Goal: Information Seeking & Learning: Check status

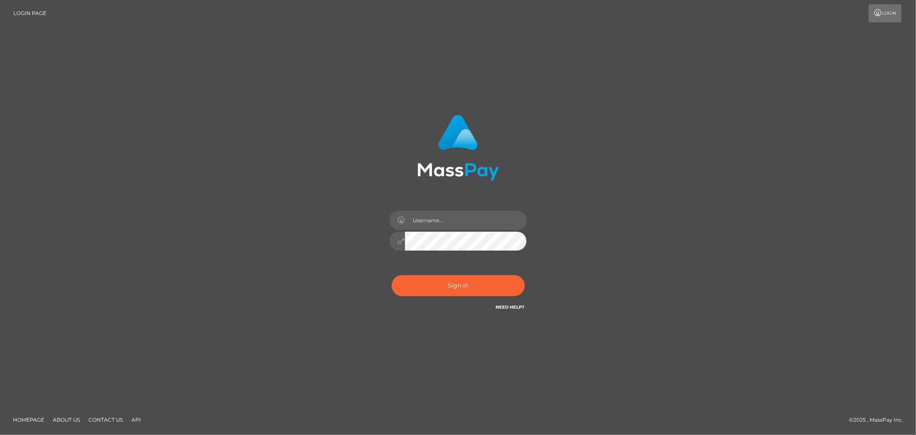
type input "Allyssa"
click at [303, 250] on div "Allyssa Sign in" at bounding box center [459, 217] width 490 height 219
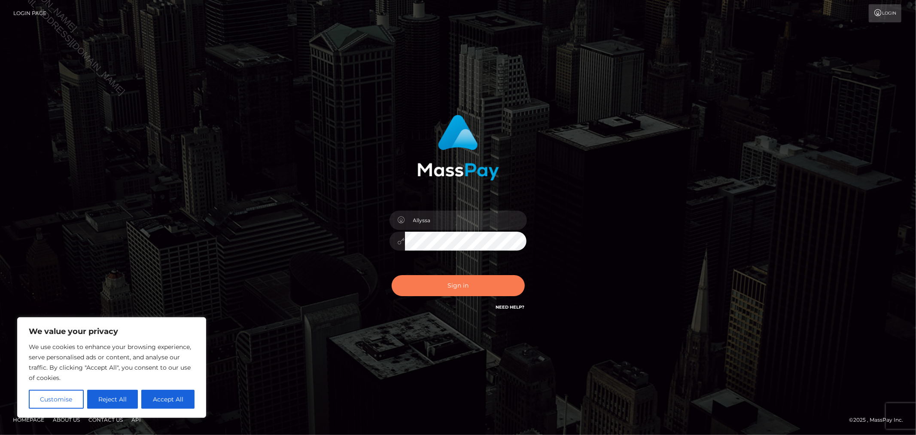
click at [425, 285] on button "Sign in" at bounding box center [458, 285] width 133 height 21
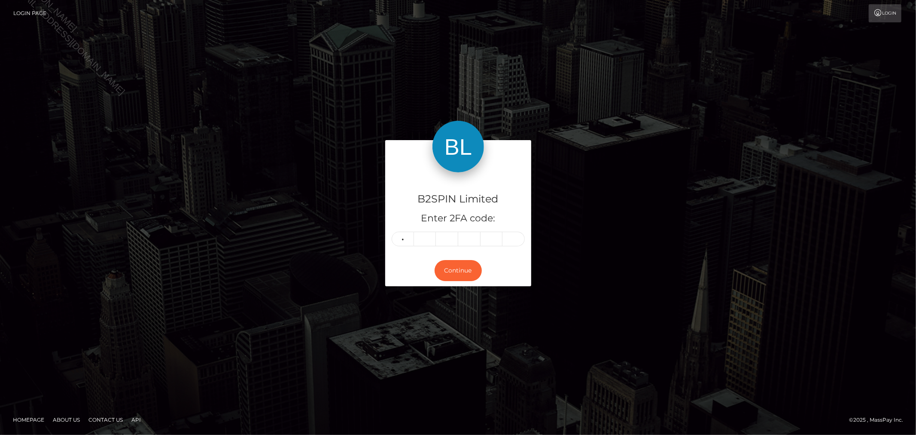
type input "4"
type input "3"
type input "2"
type input "9"
type input "6"
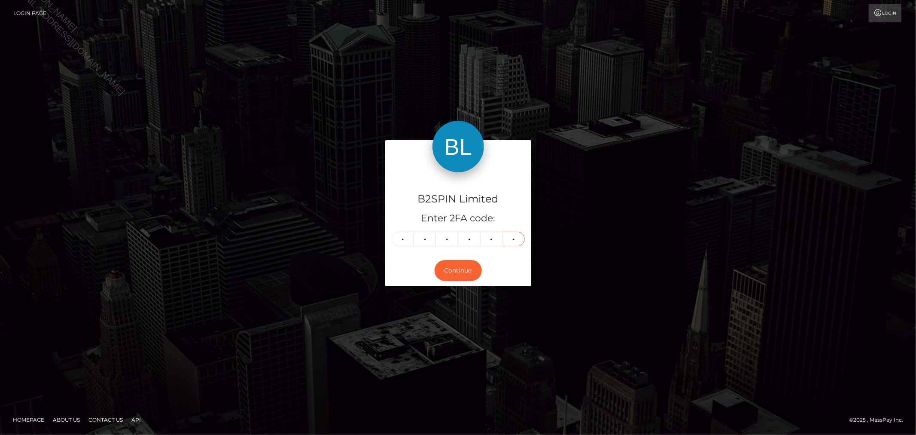
type input "0"
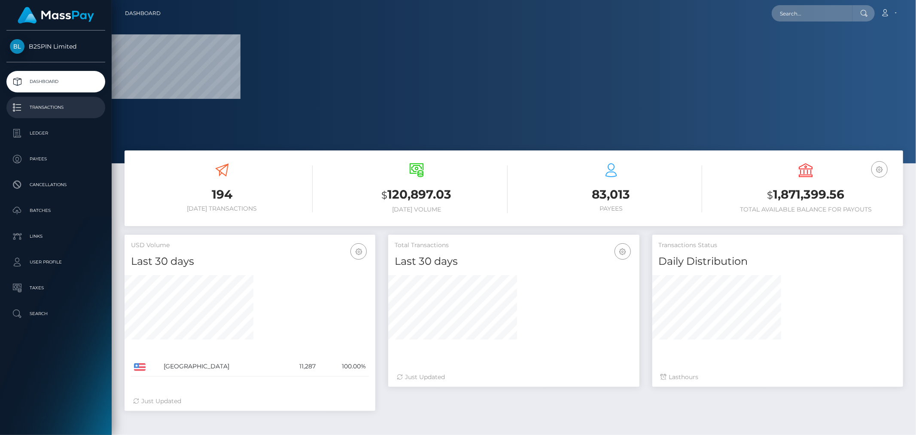
click at [31, 112] on p "Transactions" at bounding box center [56, 107] width 92 height 13
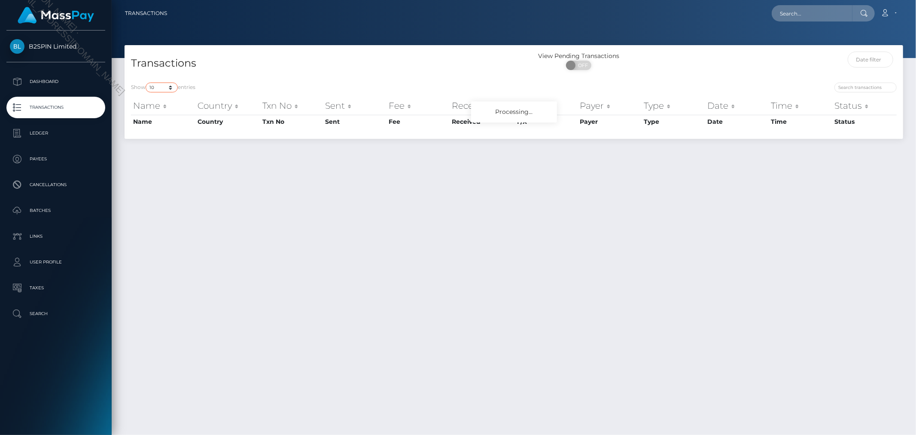
click at [166, 86] on select "10 25 50 100 250 500 1,000 3,500" at bounding box center [162, 87] width 32 height 10
select select "3500"
click at [147, 92] on select "10 25 50 100 250 500 1,000 3,500" at bounding box center [162, 87] width 32 height 10
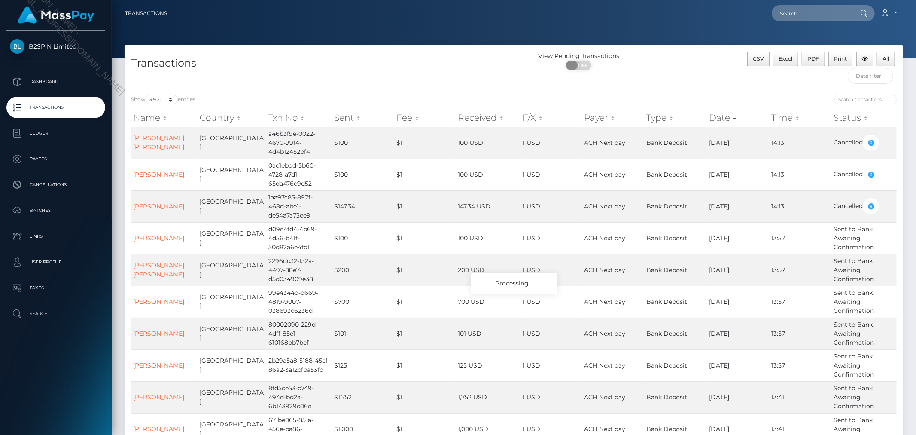
click at [575, 69] on span at bounding box center [572, 65] width 12 height 9
checkbox input "true"
click at [882, 77] on input "text" at bounding box center [871, 76] width 46 height 16
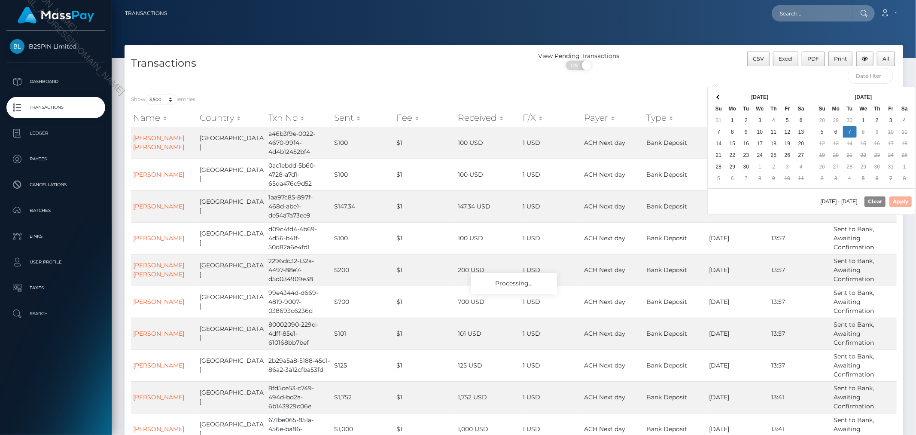
click at [789, 204] on div "10/08/2025 - 10/07/2025 Clear Apply" at bounding box center [812, 201] width 208 height 26
click at [904, 202] on button "Apply" at bounding box center [901, 201] width 22 height 10
type input "09/23/2025 - 10/07/2025"
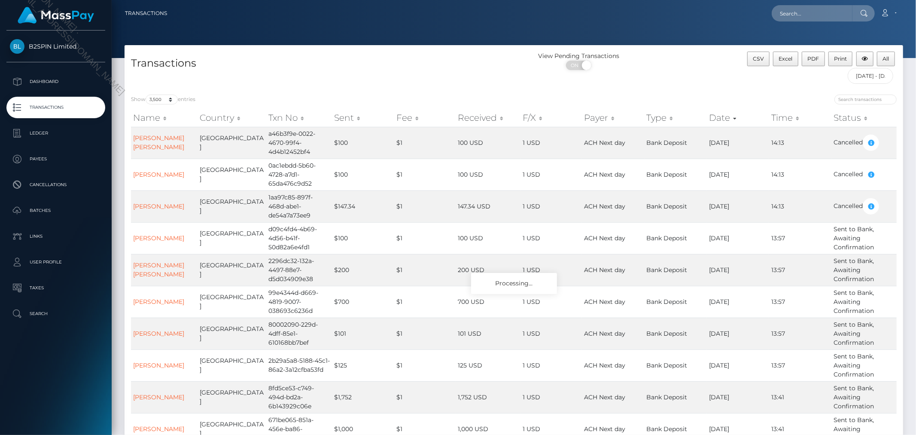
click at [704, 74] on div "View Pending Transactions ON OFF" at bounding box center [611, 63] width 195 height 23
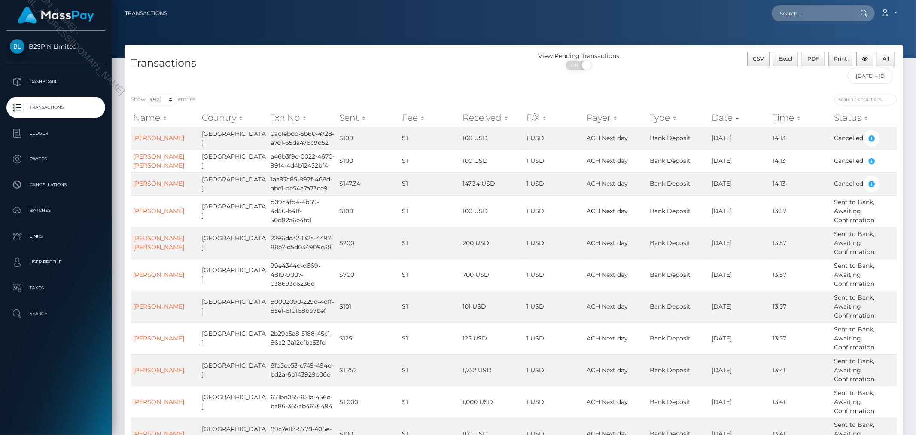
click at [426, 79] on div "Transactions" at bounding box center [320, 70] width 390 height 37
click at [895, 55] on button "All" at bounding box center [886, 59] width 18 height 15
click at [698, 88] on div "View Pending Transactions ON OFF" at bounding box center [611, 70] width 195 height 37
click at [806, 12] on input "text" at bounding box center [812, 13] width 81 height 16
paste input "1aa97c85-897f-468d-abe1-de54a7a73ee9"
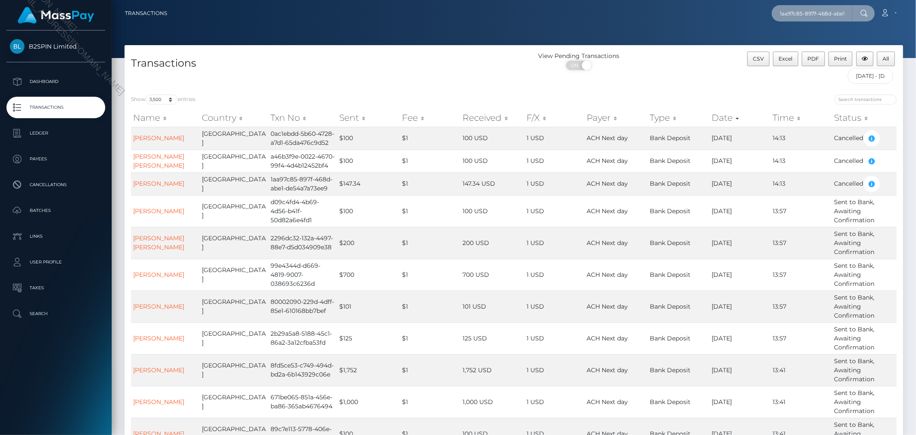
scroll to position [0, 38]
type input "1aa97c85-897f-468d-abe1-de54a7a73ee9"
click at [806, 42] on link "SHAYLA ARLETTE LITSEY" at bounding box center [806, 45] width 69 height 16
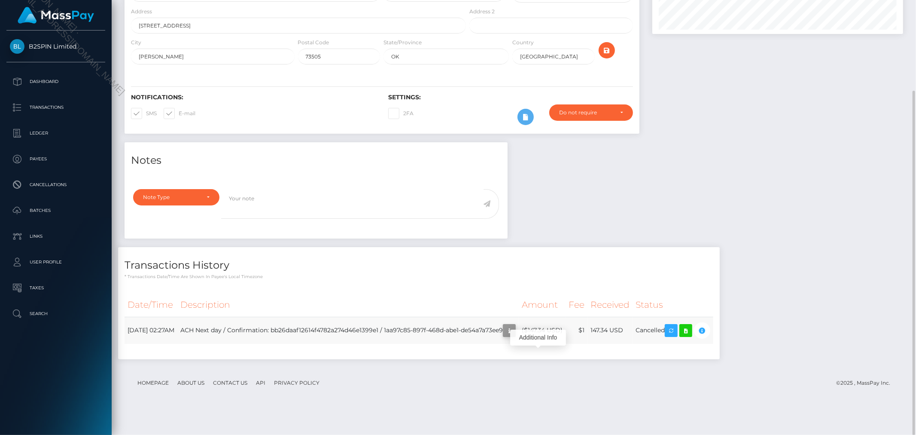
scroll to position [103, 251]
click at [515, 336] on icon "button" at bounding box center [509, 330] width 10 height 11
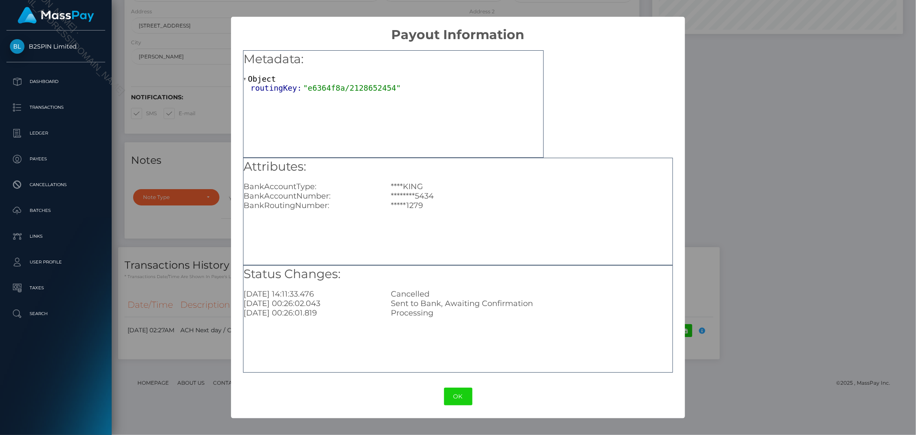
click at [769, 61] on div "× Payout Information Metadata: Object routingKey: "e6364f8a/2128652454" Attribu…" at bounding box center [458, 217] width 916 height 435
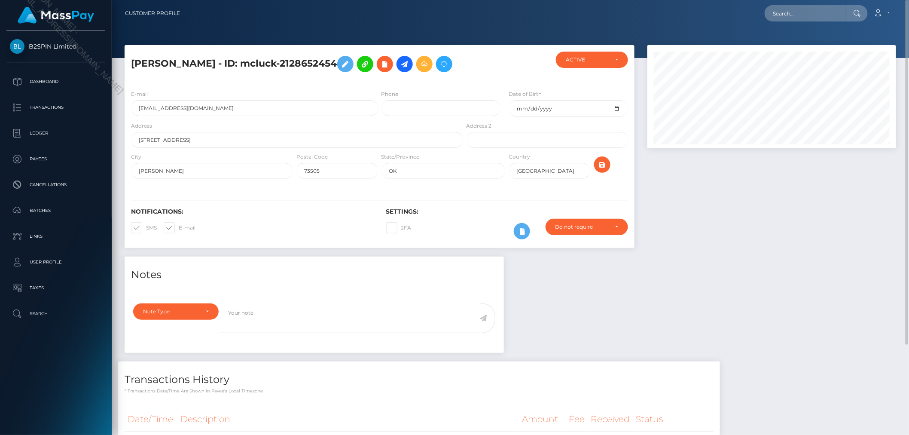
scroll to position [103, 248]
click at [820, 19] on input "text" at bounding box center [805, 13] width 81 height 16
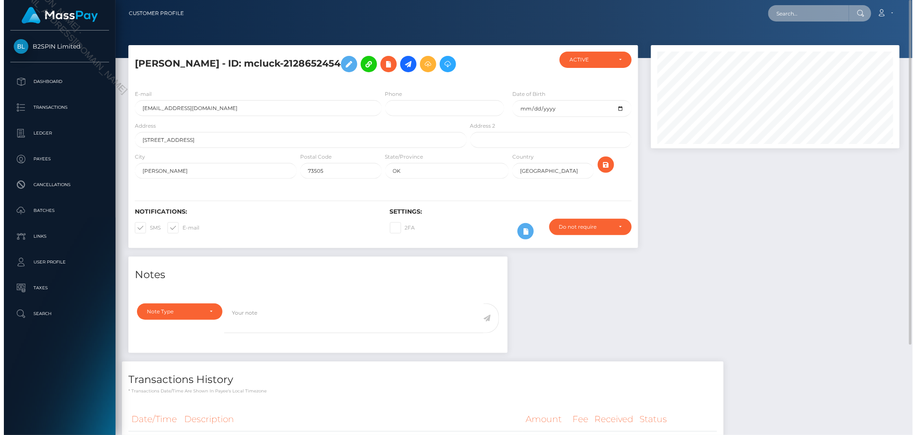
scroll to position [103, 251]
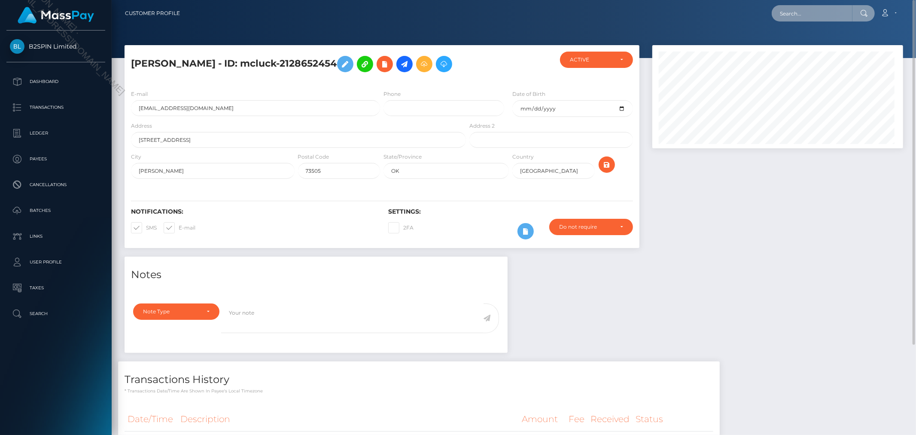
paste input "0ac1ebdd-5b60-4728-a7d1-65da476c9d52"
type input "0ac1ebdd-5b60-4728-a7d1-65da476c9d52"
click at [814, 45] on link "ROLINDA PATRICE LITTLE" at bounding box center [806, 45] width 69 height 16
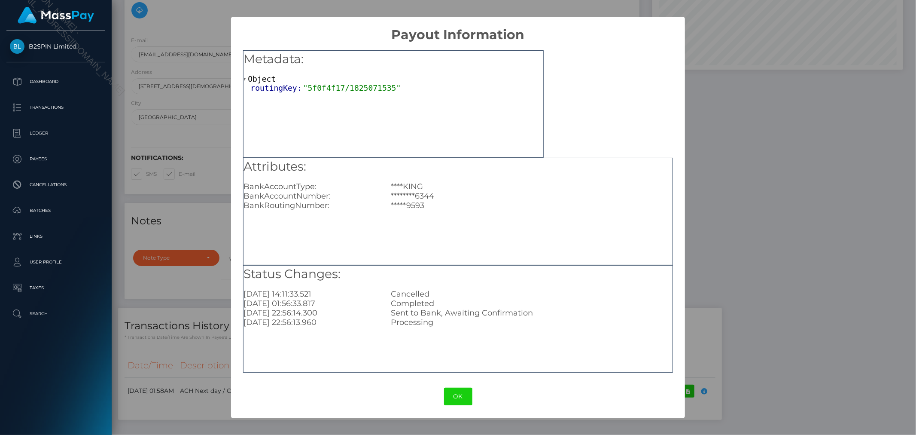
click at [783, 230] on div "× Payout Information Metadata: Object routingKey: "5f0f4f17/1825071535" Attribu…" at bounding box center [458, 217] width 916 height 435
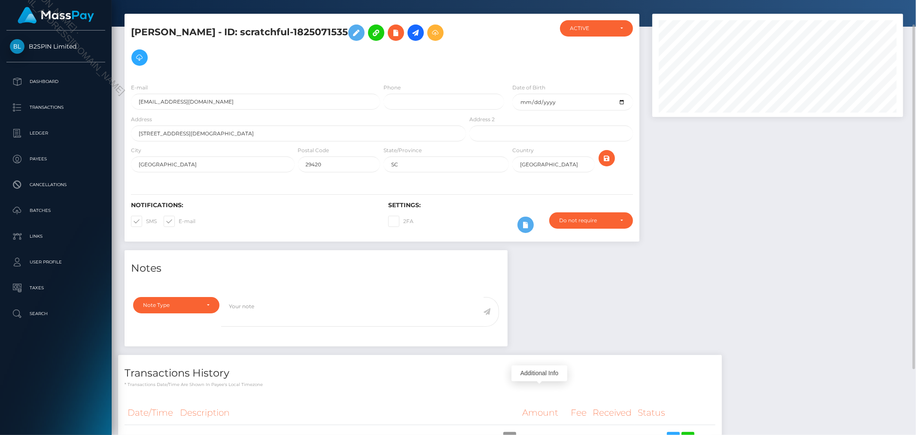
scroll to position [0, 0]
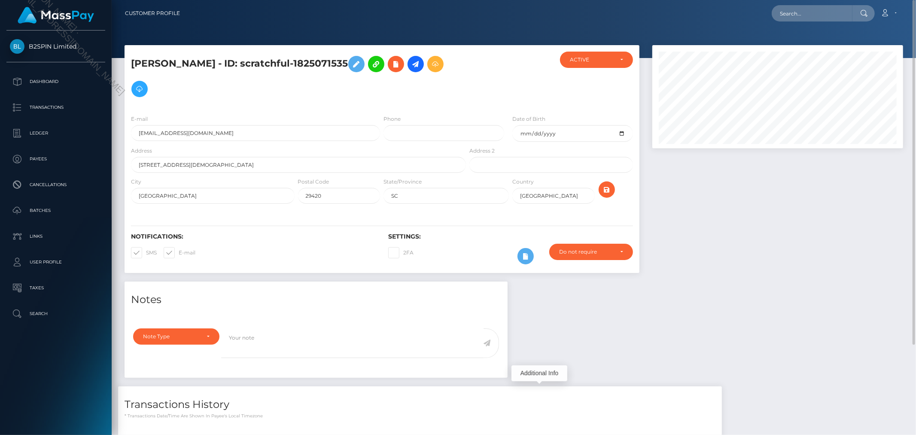
click at [807, 24] on nav "Customer Profile Loading... Loading... Account" at bounding box center [514, 13] width 805 height 27
click at [819, 11] on input "text" at bounding box center [812, 13] width 81 height 16
paste input "a46b3f9e-0022-4670-99f4-4d4b12452bf4"
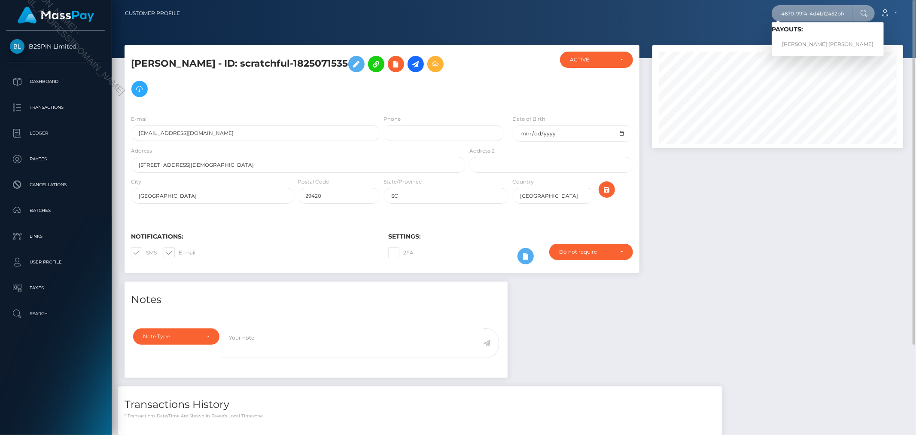
type input "a46b3f9e-0022-4670-99f4-4d4b12452bf4"
click at [810, 40] on link "JON MICHAEL COOK" at bounding box center [828, 45] width 112 height 16
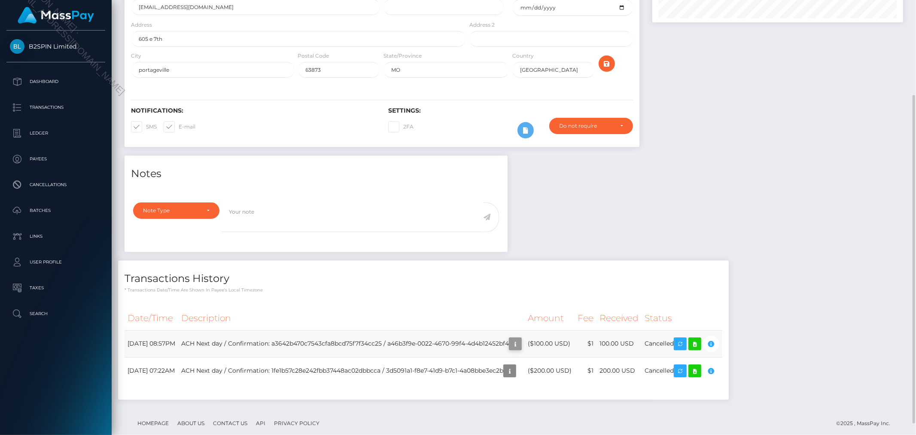
scroll to position [103, 251]
click at [521, 345] on icon "button" at bounding box center [515, 344] width 10 height 11
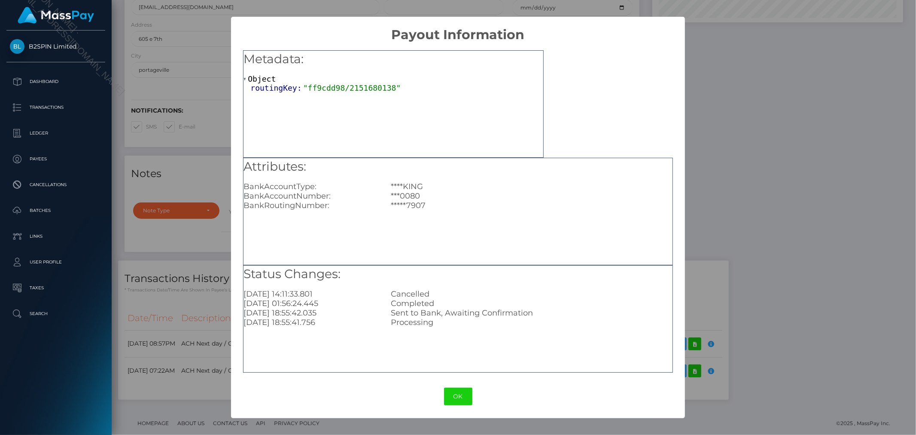
click at [799, 211] on div "× Payout Information Metadata: Object routingKey: "ff9cdd98/2151680138" Attribu…" at bounding box center [458, 217] width 916 height 435
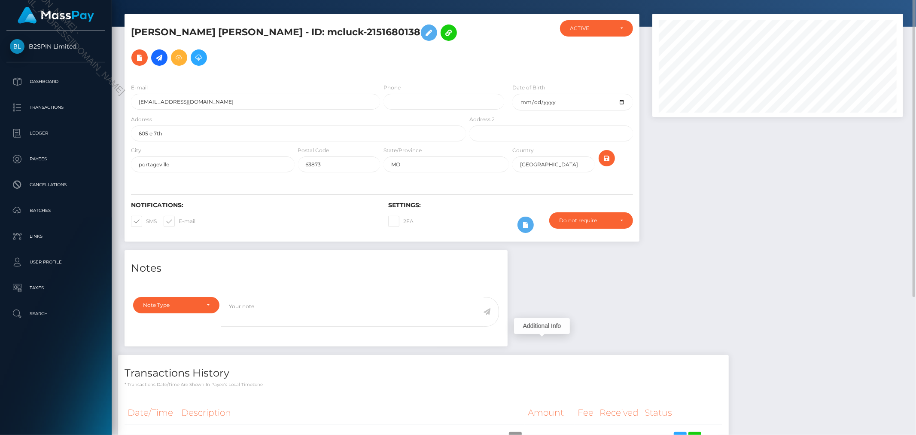
scroll to position [0, 0]
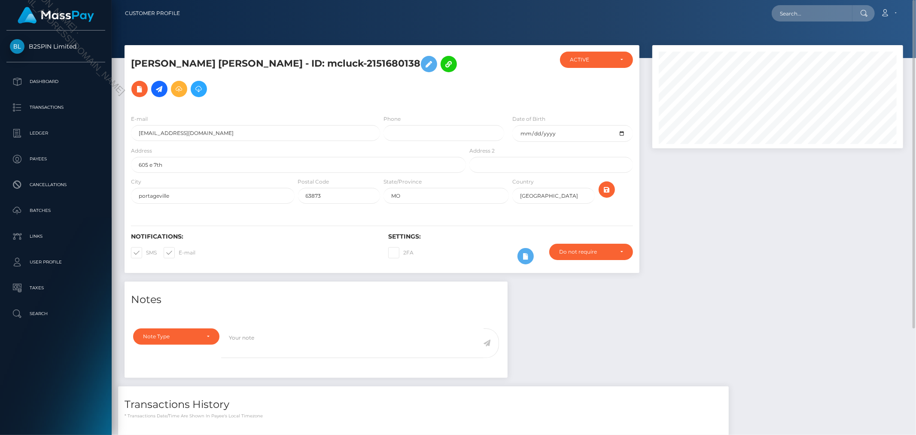
click at [798, 23] on nav "Customer Profile Loading... Loading... Account" at bounding box center [514, 13] width 805 height 27
click at [804, 16] on input "text" at bounding box center [812, 13] width 81 height 16
paste input "0ac1ebdd-5b60-4728-a7d1-65da476c9d52"
type input "0ac1ebdd-5b60-4728-a7d1-65da476c9d52"
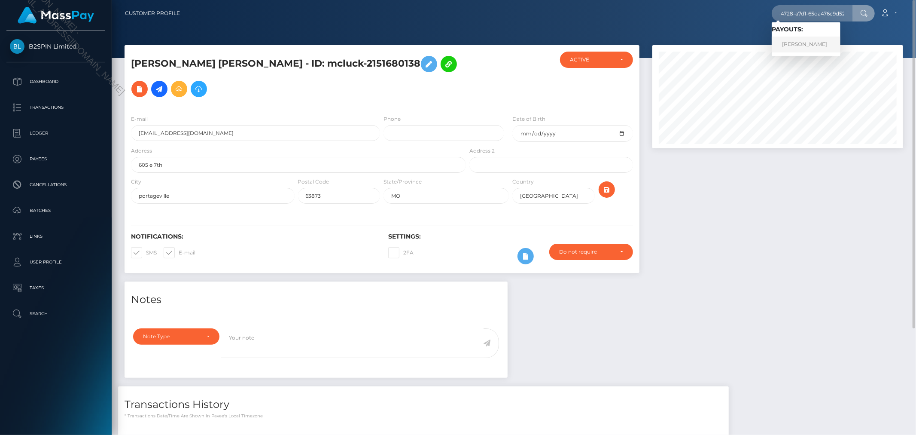
drag, startPoint x: 811, startPoint y: 39, endPoint x: 805, endPoint y: 50, distance: 12.7
click at [811, 39] on link "[PERSON_NAME]" at bounding box center [806, 45] width 69 height 16
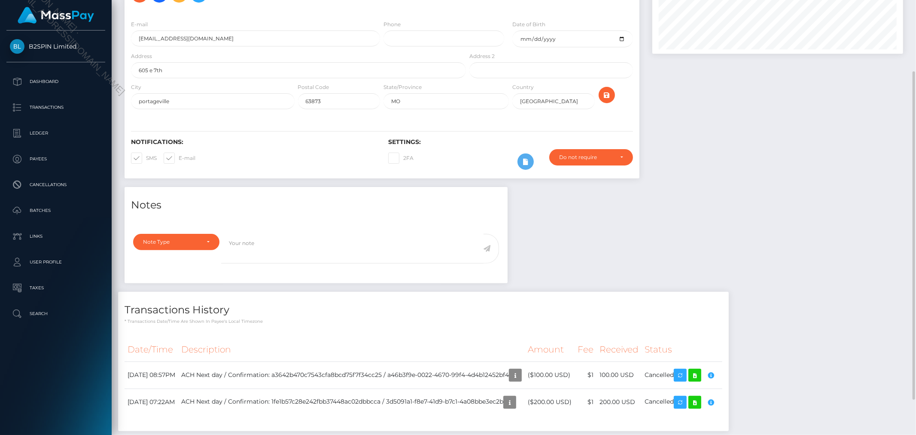
scroll to position [142, 0]
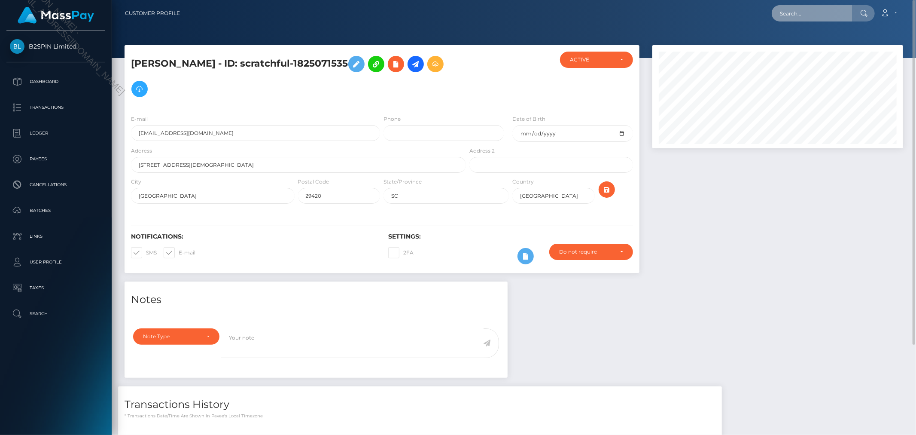
click at [793, 12] on input "text" at bounding box center [812, 13] width 81 height 16
paste input "1aa97c85-897f-468d-abe1-de54a7a73ee9"
type input "1aa97c85-897f-468d-abe1-de54a7a73ee9"
click at [801, 41] on link "[PERSON_NAME]" at bounding box center [806, 45] width 69 height 16
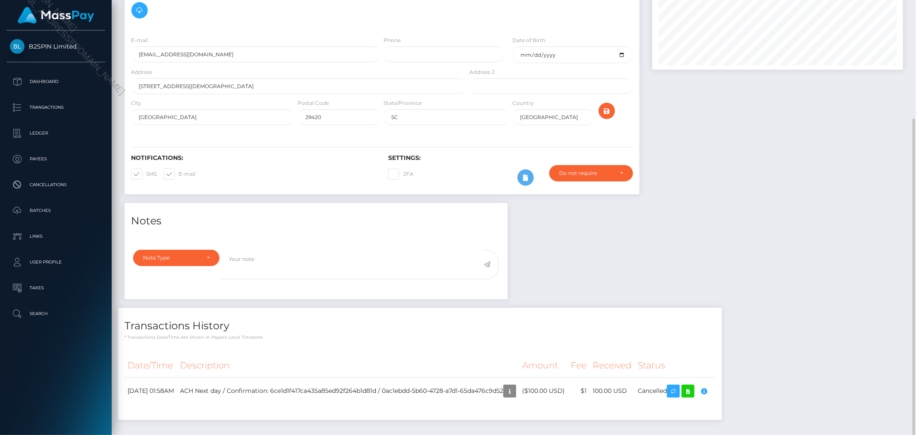
scroll to position [114, 0]
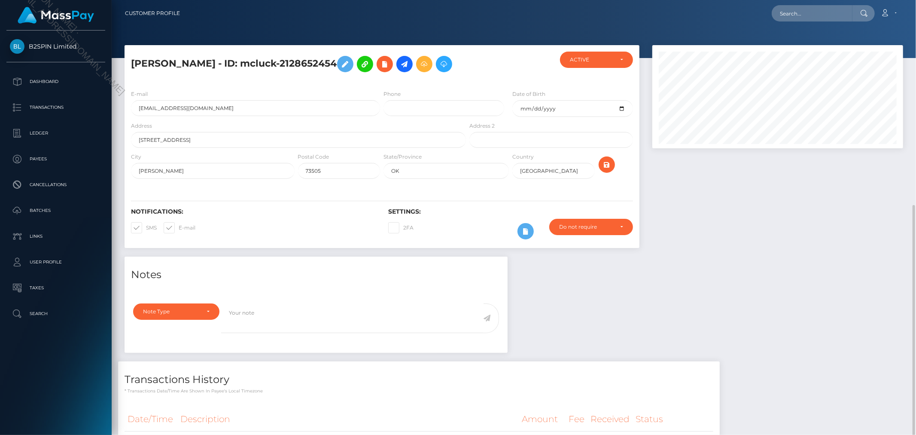
scroll to position [103, 251]
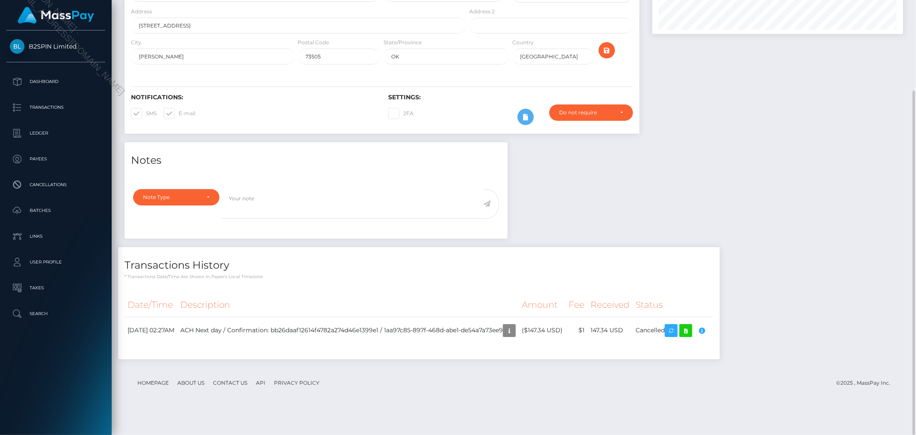
click at [695, 138] on div at bounding box center [778, 36] width 264 height 211
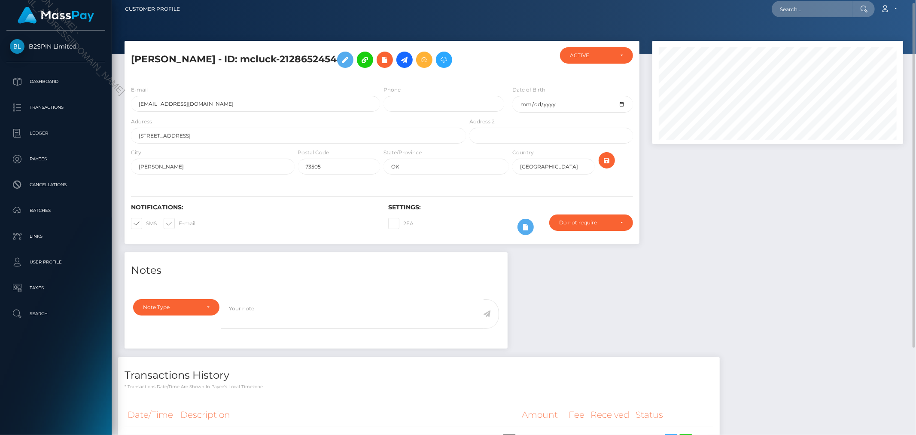
scroll to position [0, 0]
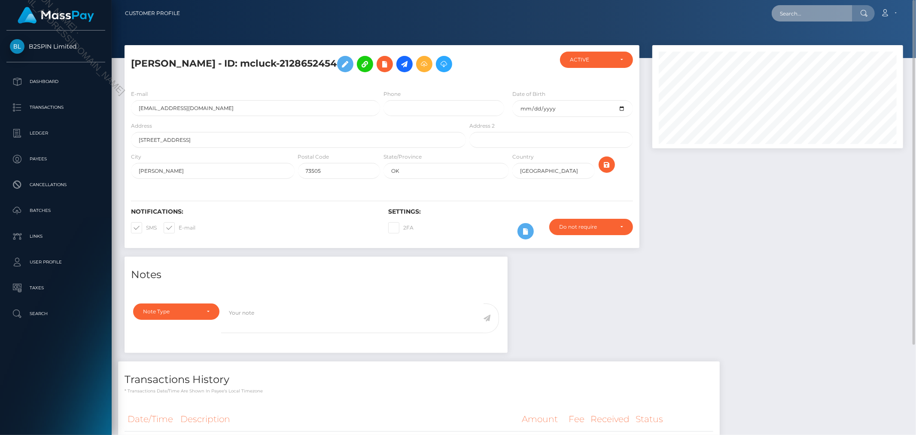
click at [815, 17] on input "text" at bounding box center [812, 13] width 81 height 16
paste input "a46b3f9e-0022-4670-99f4-4d4b12452bf4"
type input "a46b3f9e-0022-4670-99f4-4d4b12452bf4"
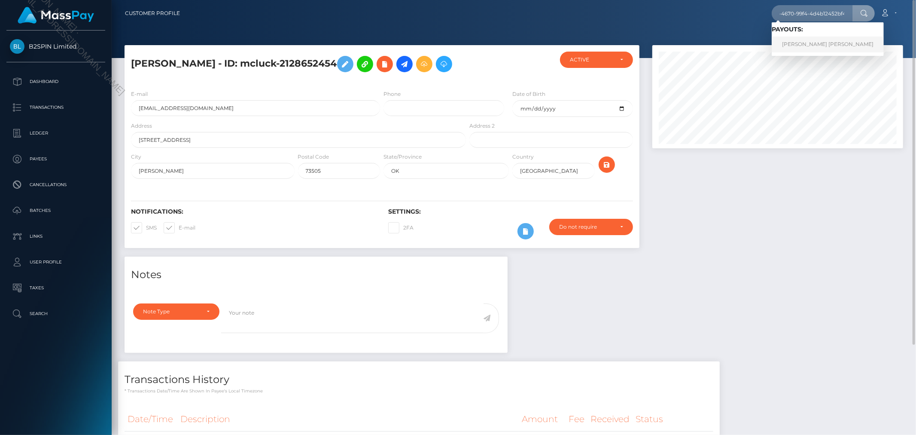
click at [810, 47] on link "JON MICHAEL COOK" at bounding box center [828, 45] width 112 height 16
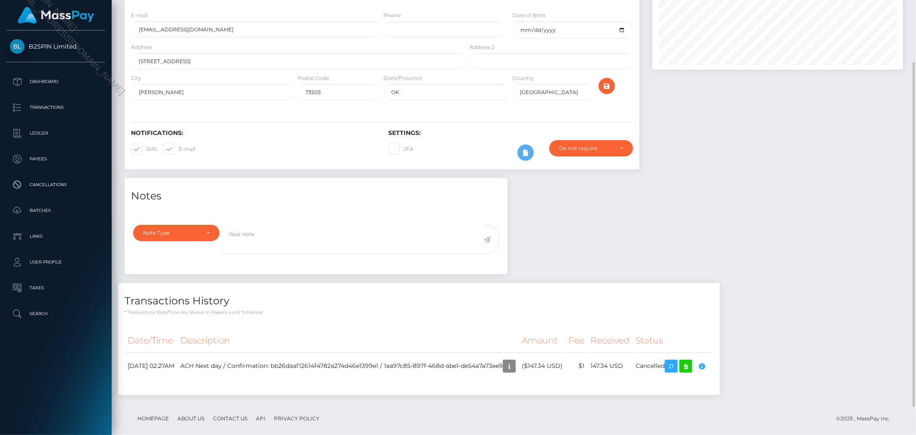
scroll to position [114, 0]
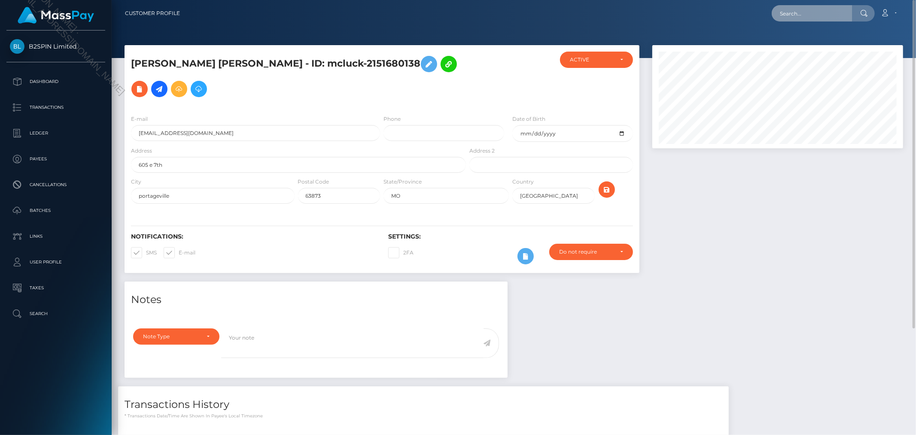
click at [823, 15] on input "text" at bounding box center [812, 13] width 81 height 16
paste input "0ac1ebdd-5b60-4728-a7d1-65da476c9d52"
type input "0ac1ebdd-5b60-4728-a7d1-65da476c9d52"
click at [815, 41] on link "ROLINDA PATRICE LITTLE" at bounding box center [806, 45] width 69 height 16
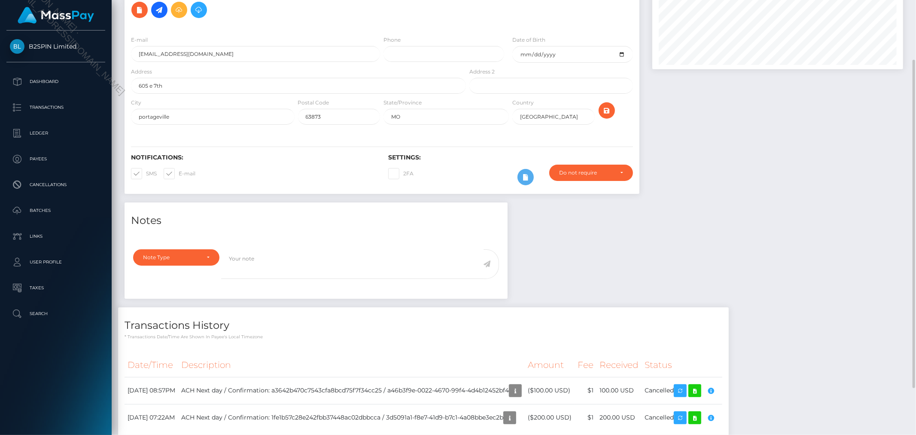
scroll to position [142, 0]
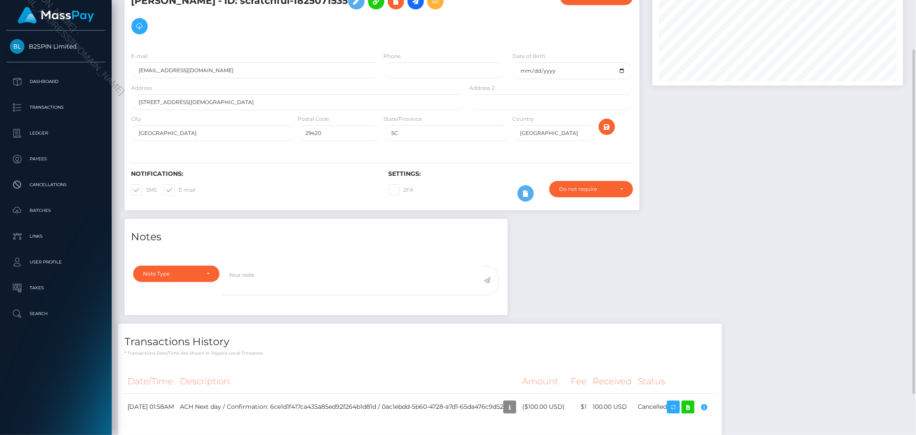
scroll to position [103, 251]
click at [796, 181] on div at bounding box center [778, 100] width 264 height 236
click at [469, 175] on h6 "Settings:" at bounding box center [510, 173] width 244 height 7
